Goal: Find specific page/section: Find specific page/section

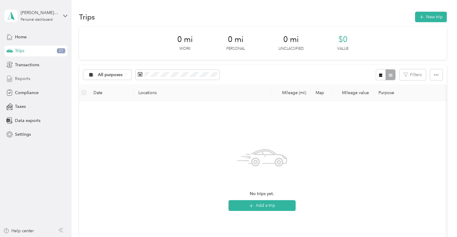
click at [25, 78] on span "Reports" at bounding box center [22, 79] width 15 height 6
